Goal: Task Accomplishment & Management: Manage account settings

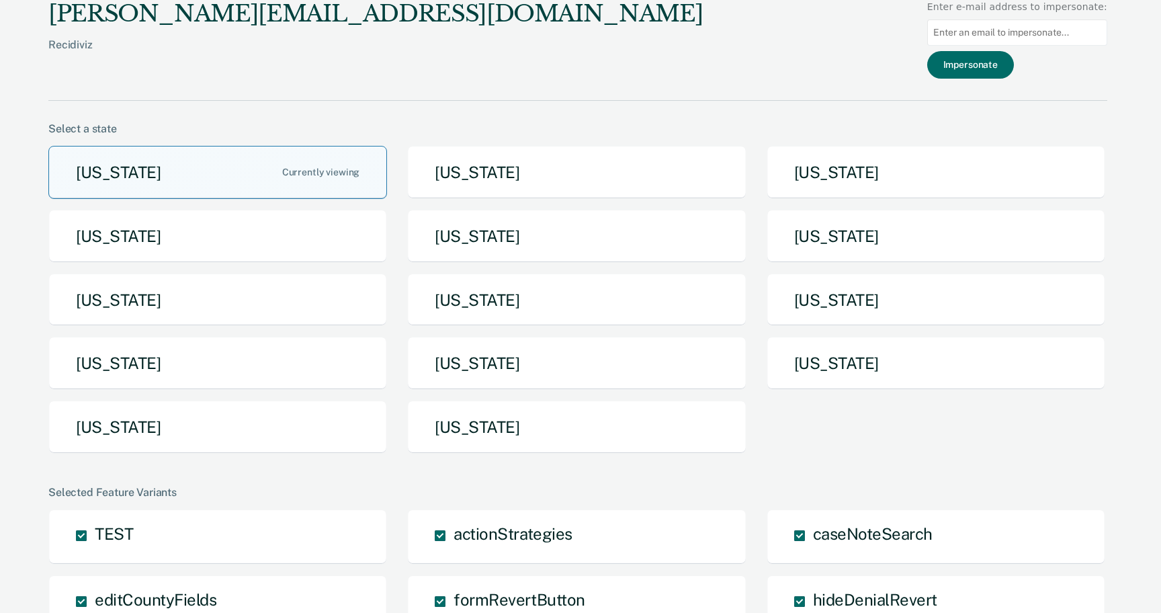
click at [169, 173] on button "[US_STATE]" at bounding box center [217, 172] width 339 height 53
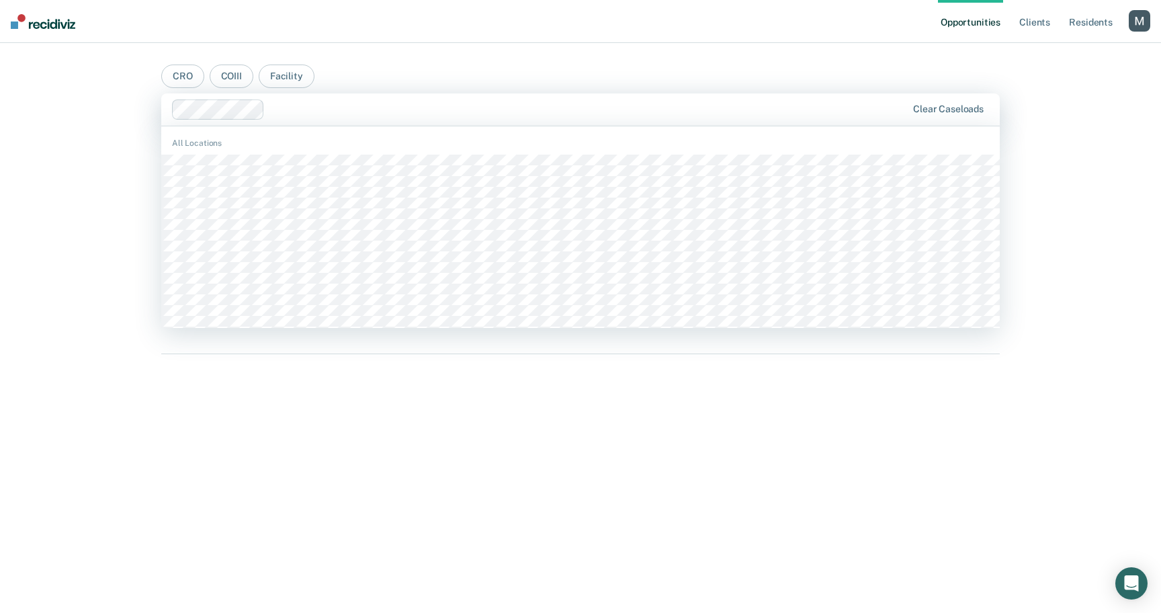
click at [280, 112] on div at bounding box center [588, 108] width 636 height 15
click at [280, 149] on div "All Locations" at bounding box center [580, 143] width 839 height 12
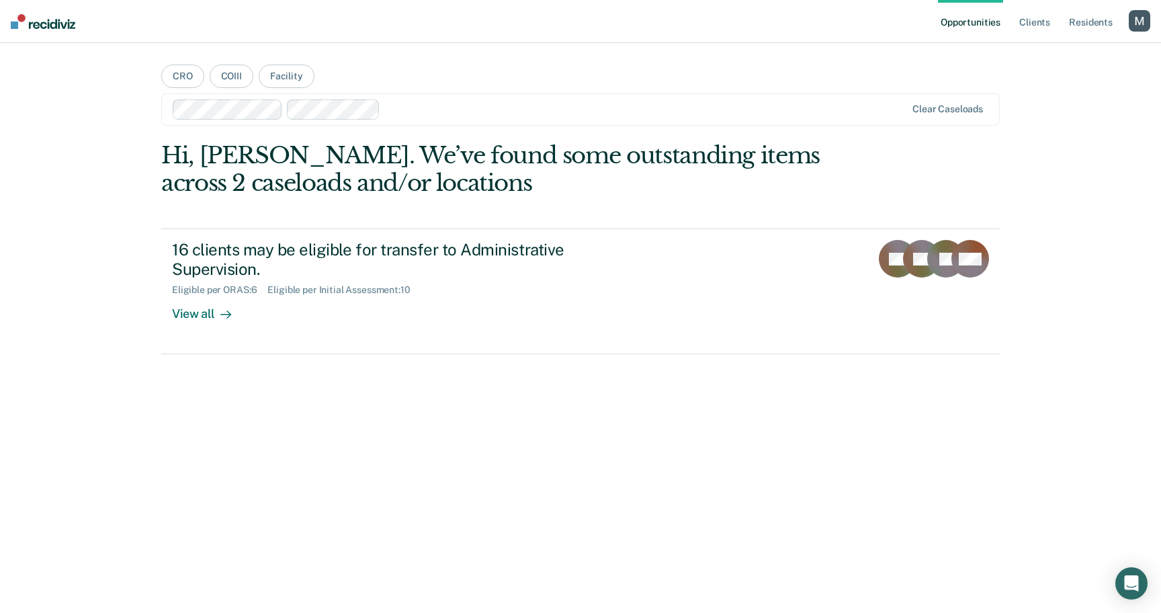
click at [407, 104] on div at bounding box center [646, 108] width 520 height 15
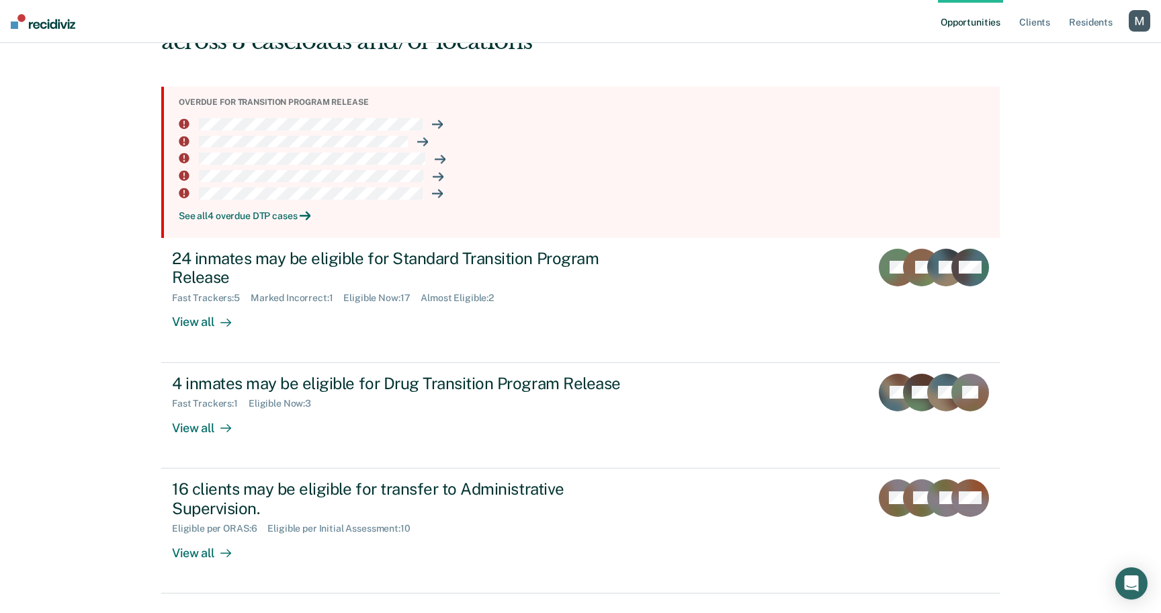
scroll to position [147, 0]
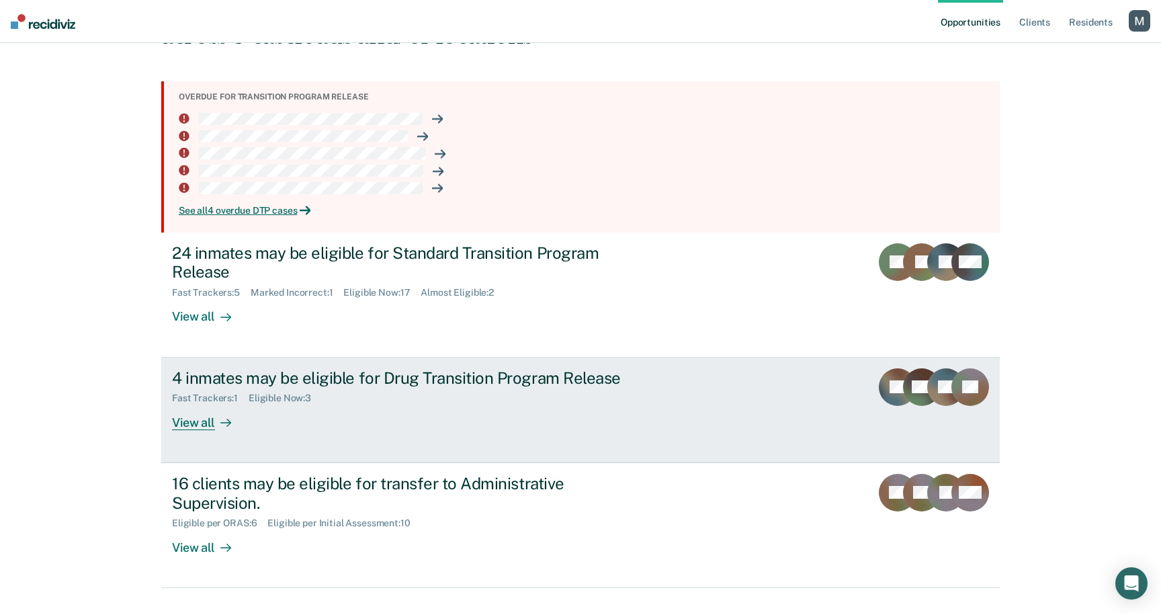
click at [343, 377] on div "4 inmates may be eligible for Drug Transition Program Release" at bounding box center [408, 377] width 472 height 19
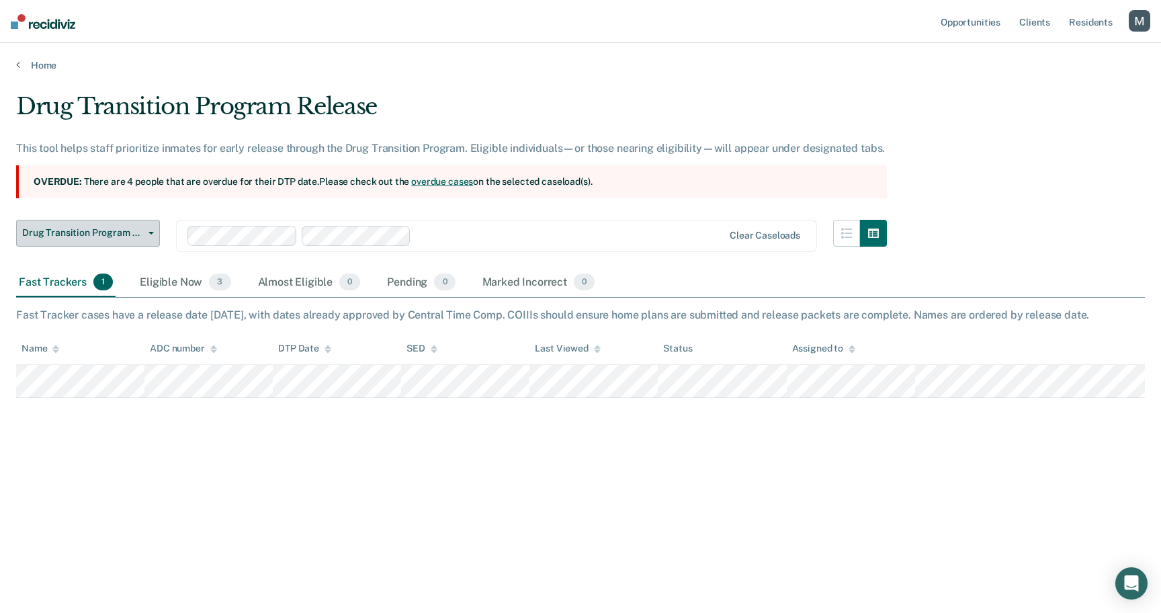
click at [99, 235] on span "Drug Transition Program Release" at bounding box center [82, 232] width 121 height 11
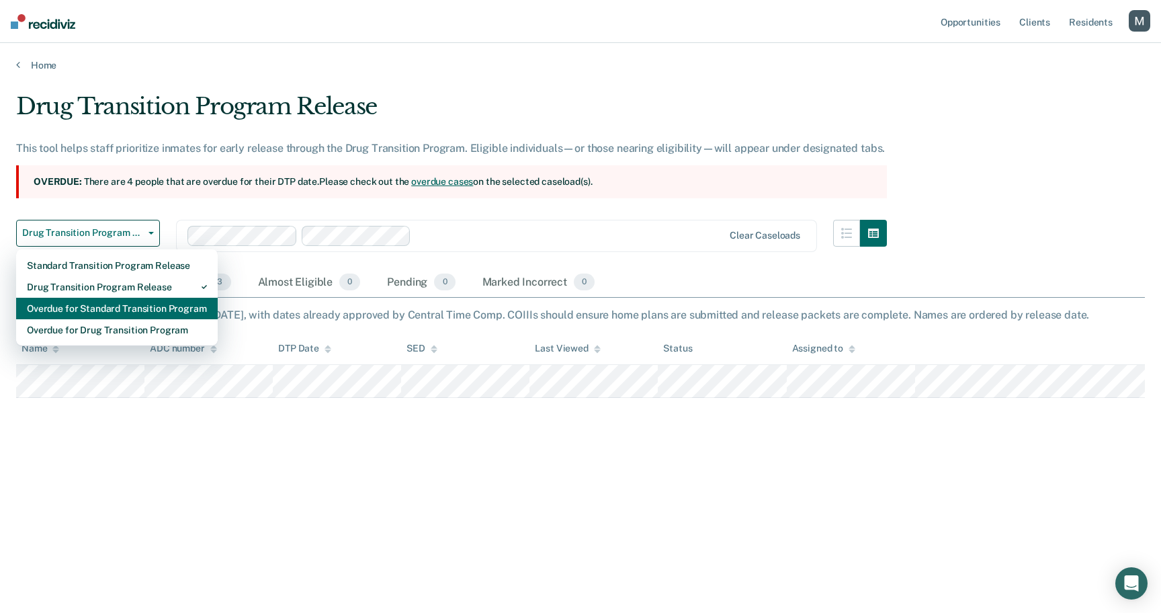
click at [101, 300] on div "Overdue for Standard Transition Program" at bounding box center [117, 309] width 180 height 22
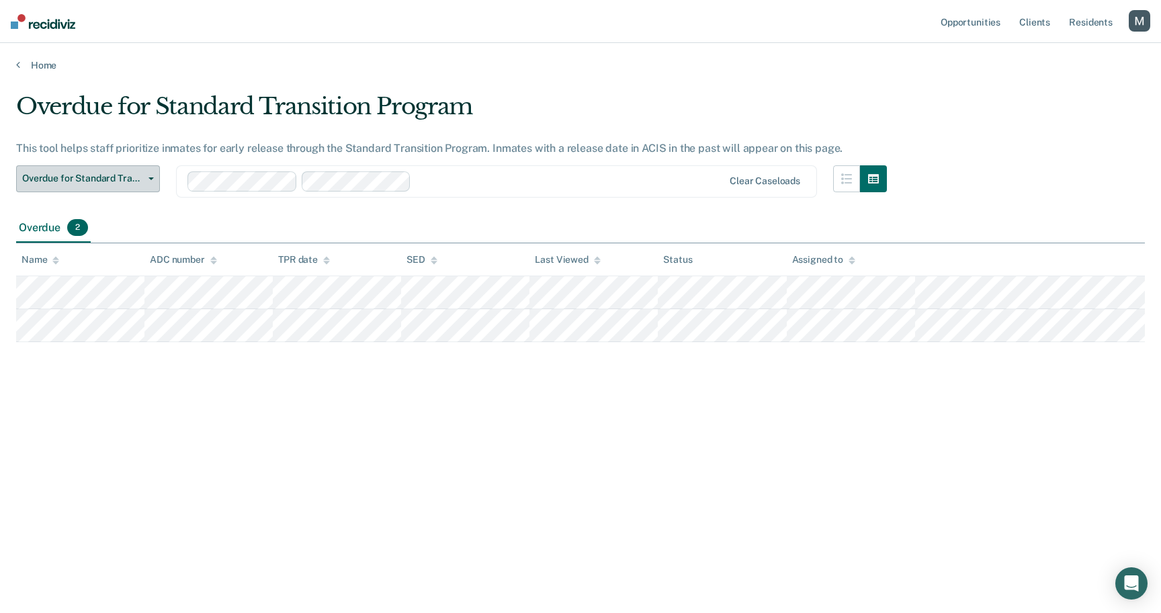
click at [107, 179] on span "Overdue for Standard Transition Program" at bounding box center [82, 178] width 121 height 11
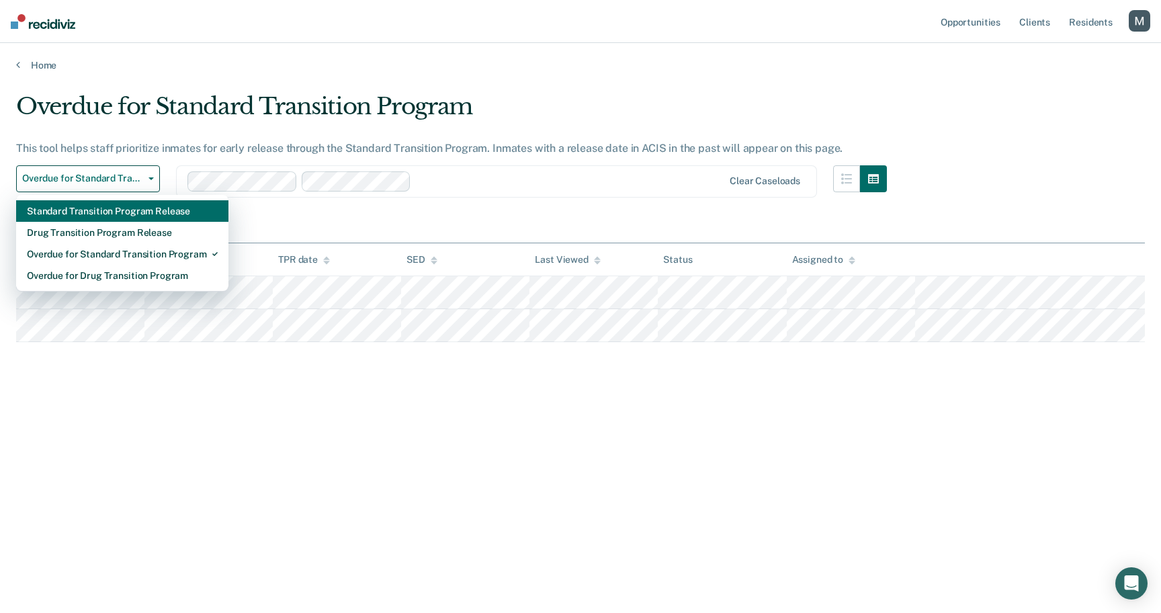
click at [103, 214] on div "Standard Transition Program Release" at bounding box center [122, 211] width 191 height 22
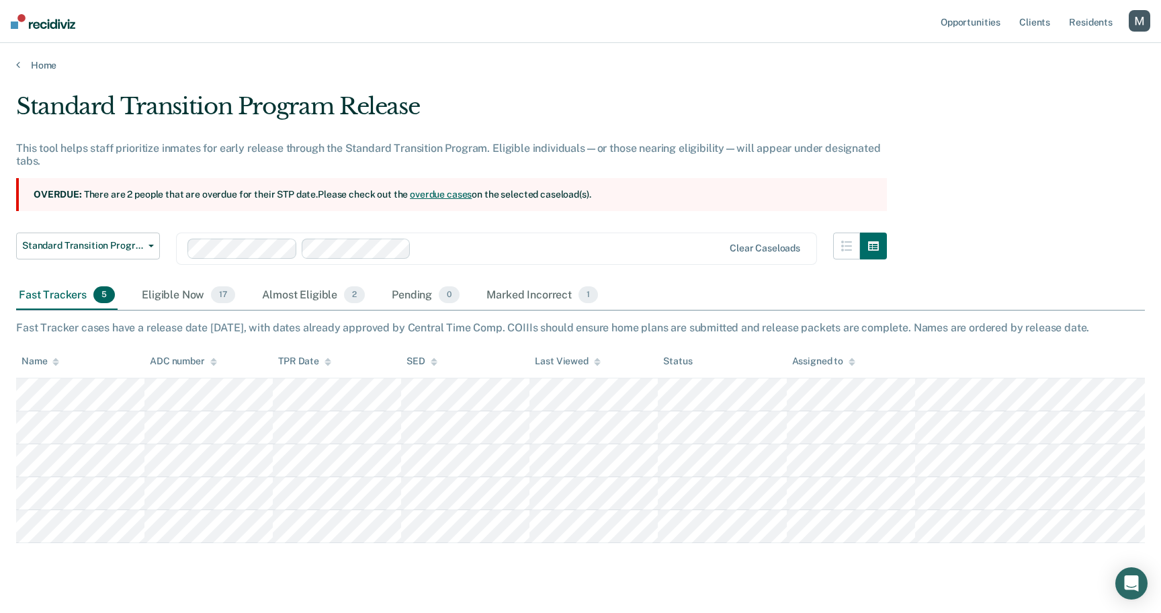
click at [152, 98] on div "Standard Transition Program Release" at bounding box center [451, 112] width 871 height 38
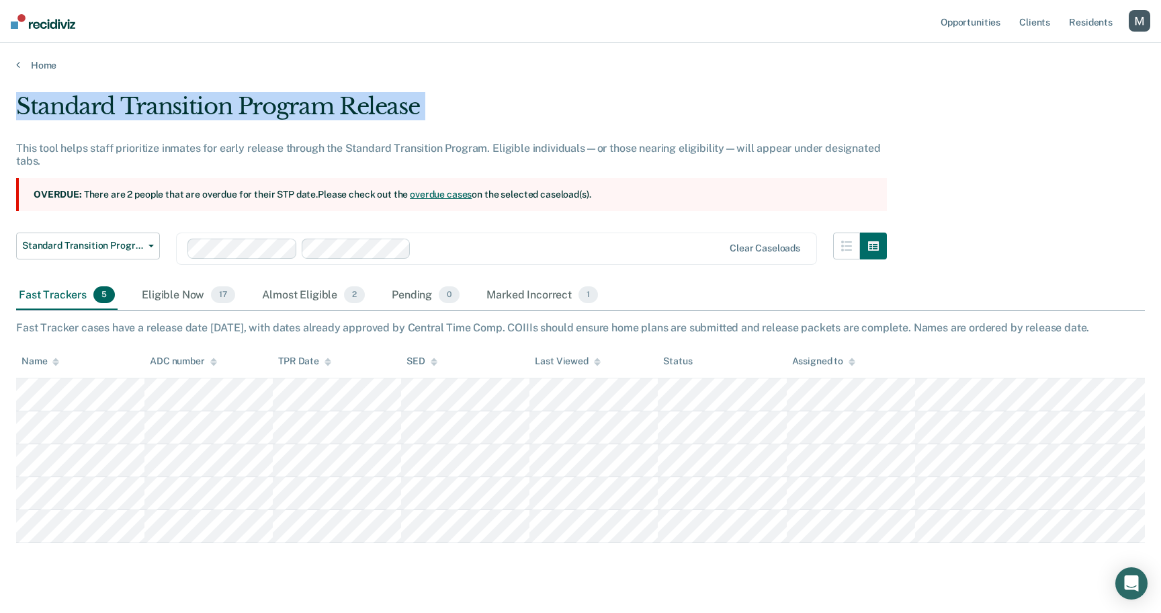
click at [152, 98] on div "Standard Transition Program Release" at bounding box center [451, 112] width 871 height 38
copy div "Standard Transition Program Release"
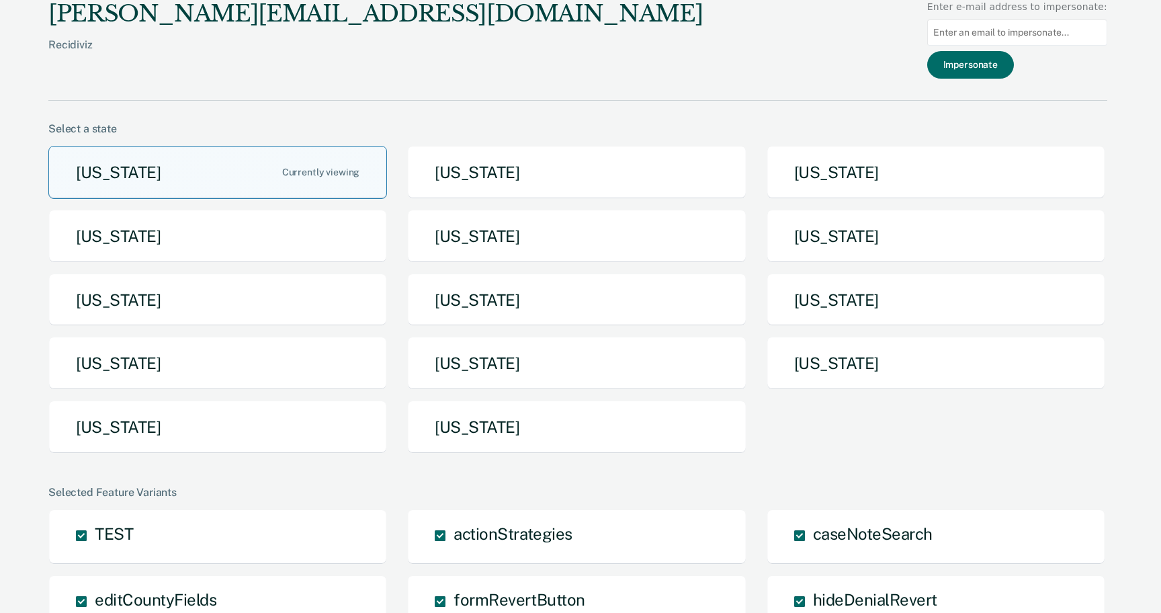
click at [253, 174] on button "[US_STATE]" at bounding box center [217, 172] width 339 height 53
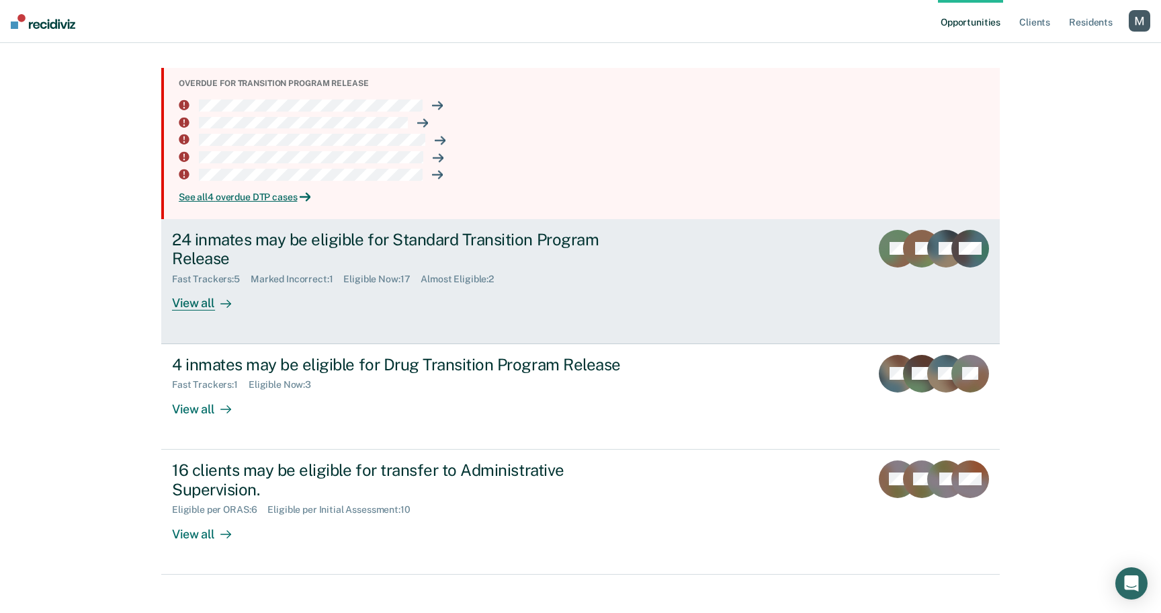
scroll to position [176, 0]
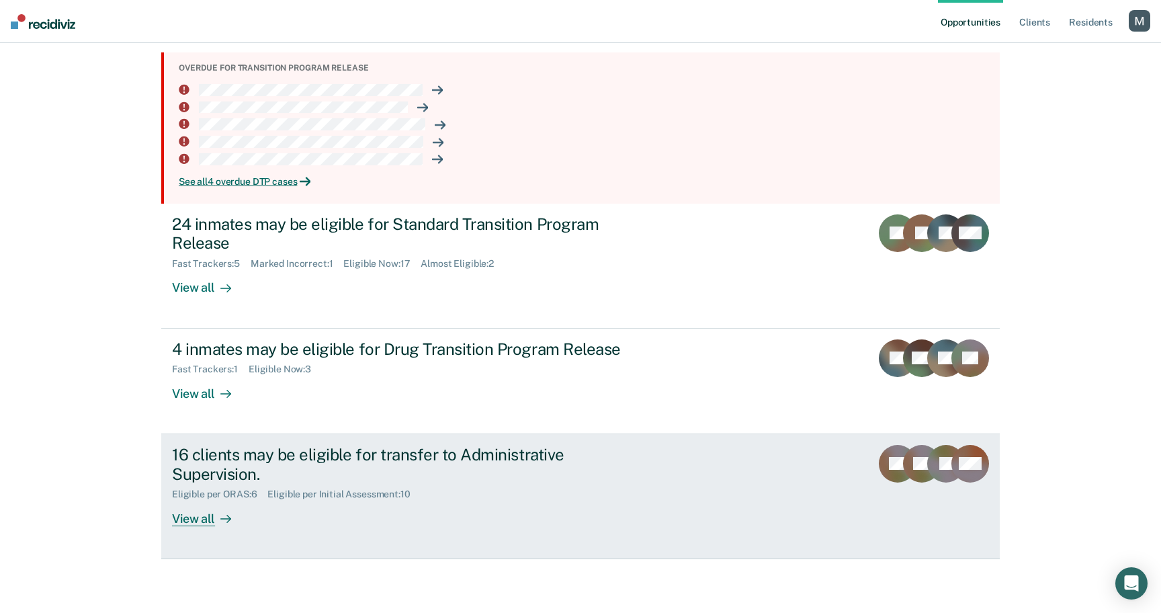
click at [347, 455] on div "16 clients may be eligible for transfer to Administrative Supervision." at bounding box center [408, 464] width 472 height 39
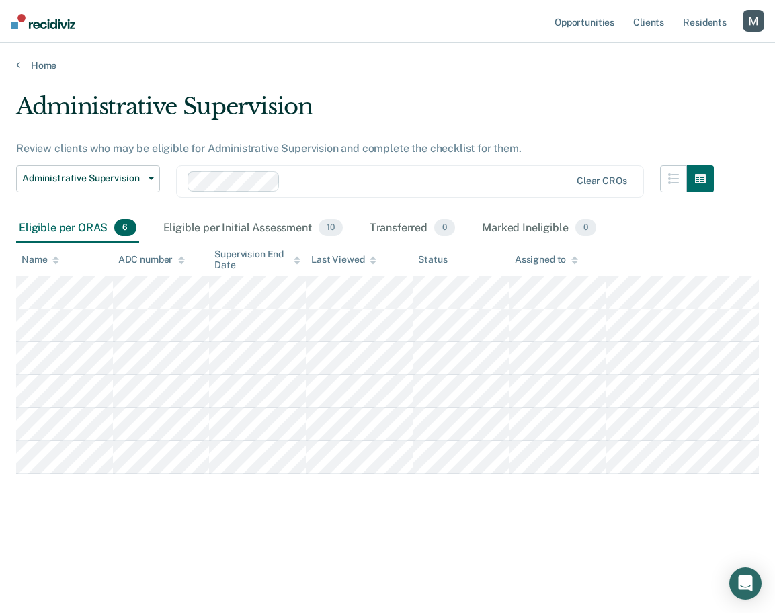
drag, startPoint x: 620, startPoint y: 262, endPoint x: 439, endPoint y: 255, distance: 180.9
click at [0, 0] on div "Opportunities Client s Resident s Profile How it works Log Out Home Administrat…" at bounding box center [387, 306] width 775 height 613
